Goal: Check status: Check status

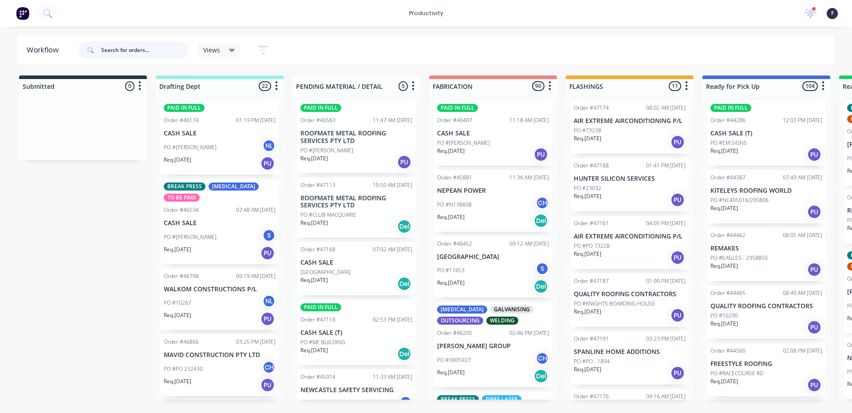
click at [132, 48] on input "text" at bounding box center [145, 50] width 88 height 18
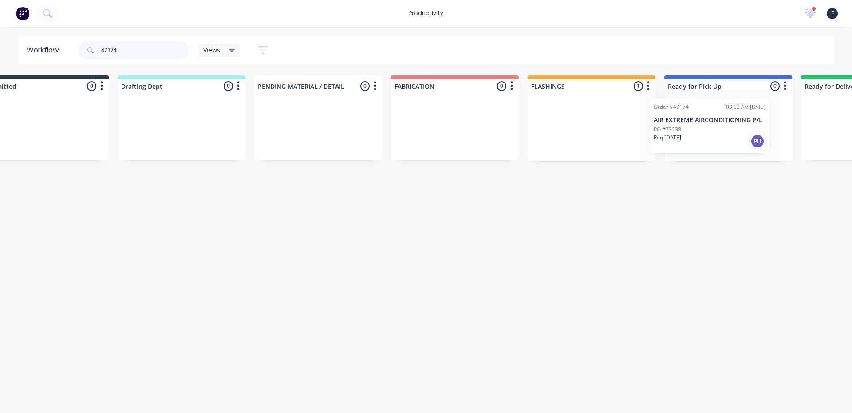
drag, startPoint x: 604, startPoint y: 143, endPoint x: 688, endPoint y: 143, distance: 84.3
click at [688, 143] on div "Submitted 0 Sort By Created date Required date Order number Customer name Most …" at bounding box center [695, 117] width 1480 height 85
type input "47174"
click at [693, 141] on div at bounding box center [724, 126] width 128 height 67
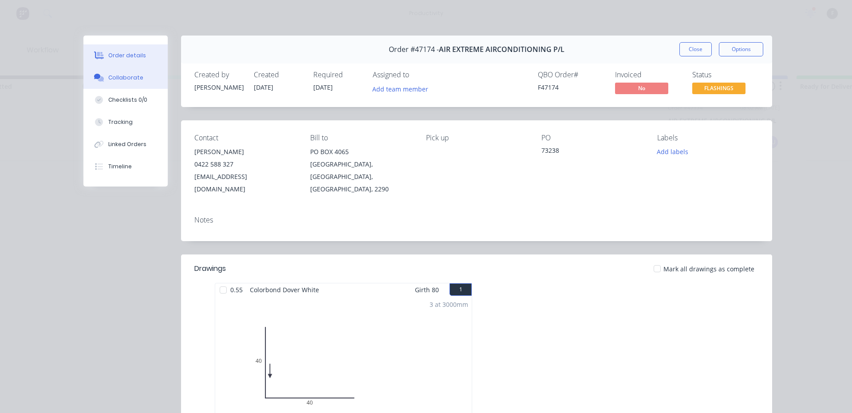
click at [143, 79] on button "Collaborate" at bounding box center [125, 78] width 84 height 22
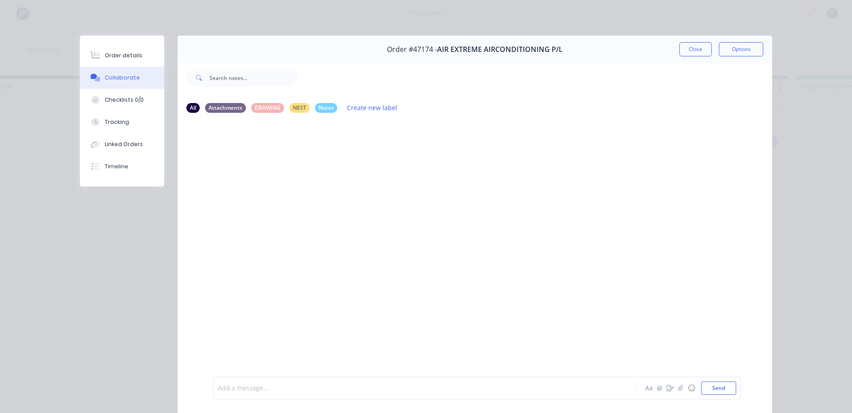
click at [241, 384] on div at bounding box center [412, 387] width 388 height 9
click at [695, 52] on button "Close" at bounding box center [695, 49] width 32 height 14
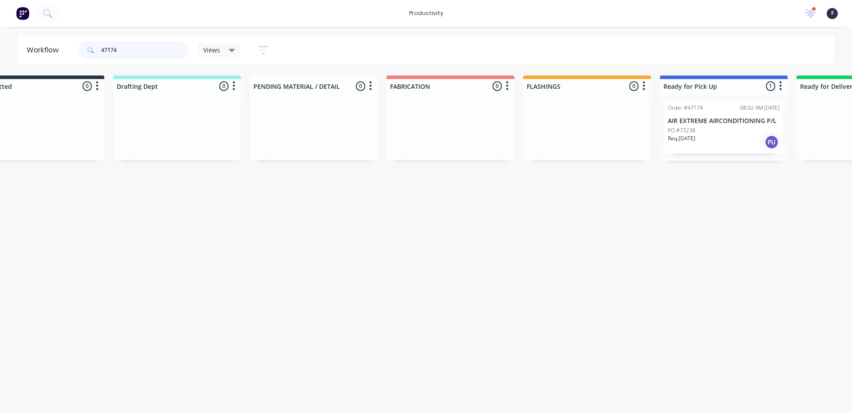
click at [127, 57] on input "47174" at bounding box center [145, 50] width 88 height 18
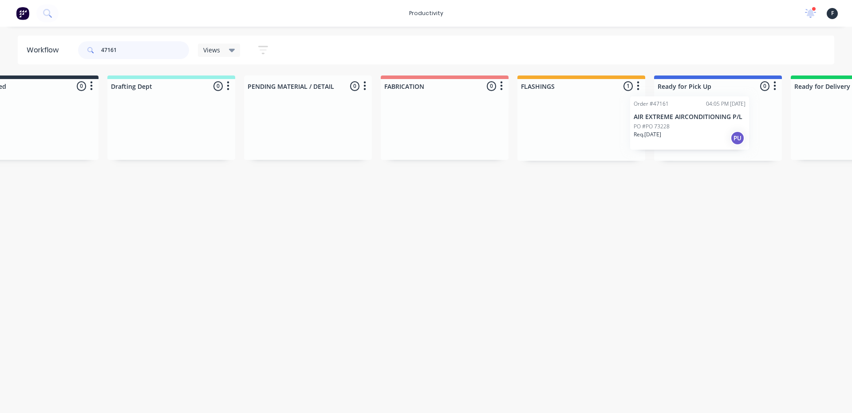
drag, startPoint x: 618, startPoint y: 143, endPoint x: 684, endPoint y: 138, distance: 66.7
click at [684, 138] on div "Submitted 0 Sort By Created date Required date Order number Customer name Most …" at bounding box center [685, 117] width 1480 height 85
type input "47161"
click at [686, 138] on div at bounding box center [717, 126] width 128 height 67
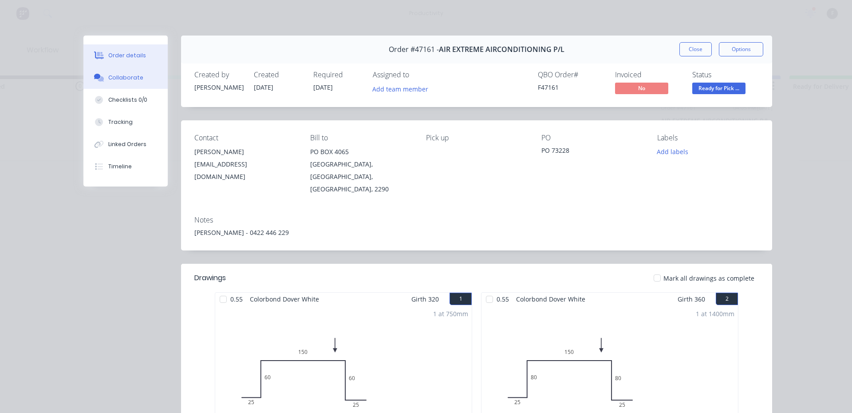
click at [144, 78] on button "Collaborate" at bounding box center [125, 78] width 84 height 22
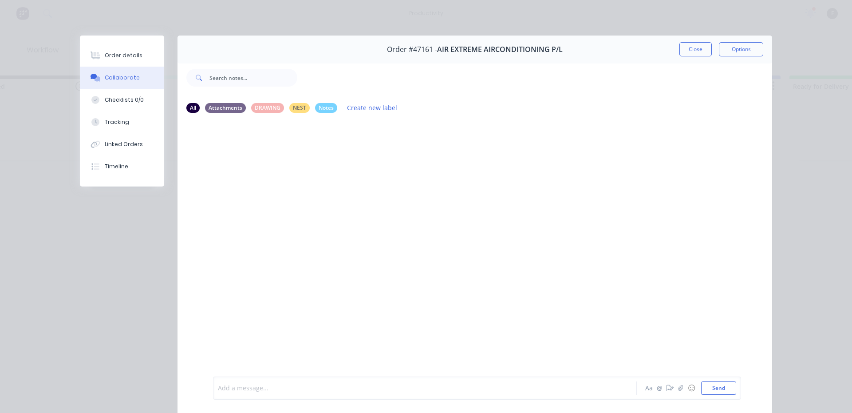
click at [253, 387] on div at bounding box center [412, 387] width 388 height 9
